Goal: Task Accomplishment & Management: Manage account settings

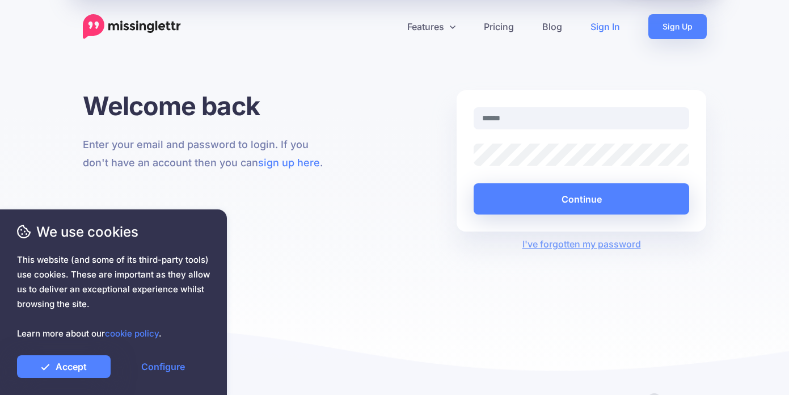
click at [570, 116] on input "text" at bounding box center [582, 118] width 216 height 22
type input "**********"
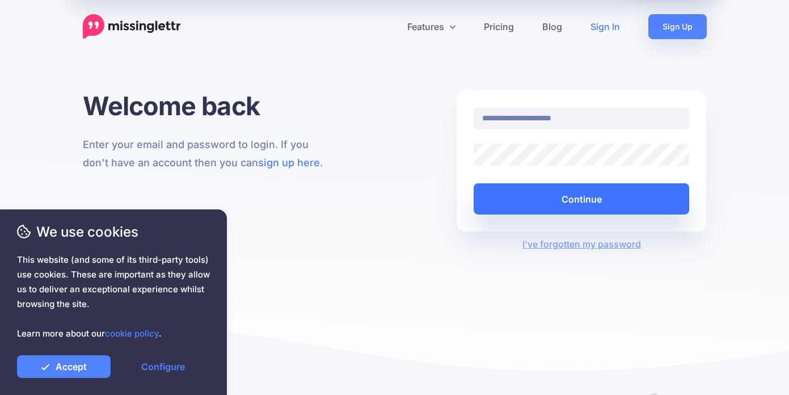
click at [570, 206] on button "Continue" at bounding box center [582, 198] width 216 height 31
